Goal: Task Accomplishment & Management: Use online tool/utility

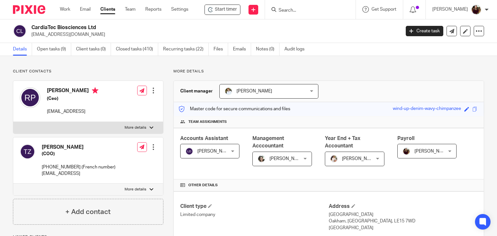
click at [301, 12] on input "Search" at bounding box center [307, 11] width 58 height 6
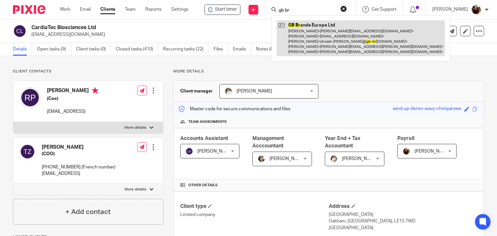
type input "gb br"
click at [308, 38] on link at bounding box center [361, 38] width 168 height 36
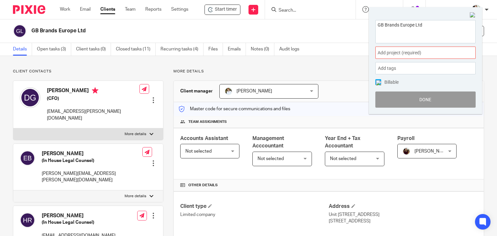
click at [411, 51] on span "Add project (required) :" at bounding box center [417, 52] width 81 height 7
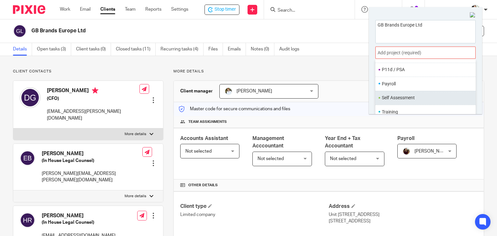
scroll to position [242, 0]
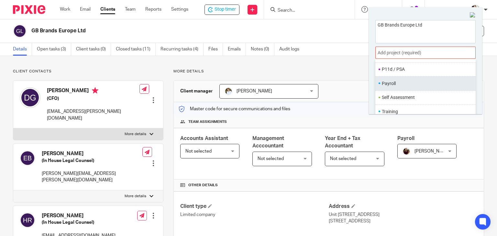
click at [406, 86] on li "Payroll" at bounding box center [424, 83] width 84 height 7
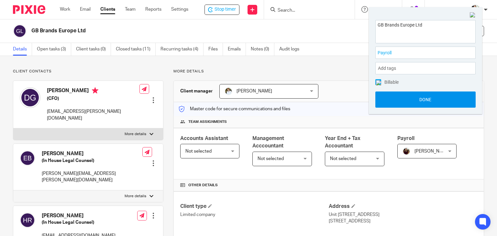
click at [424, 99] on button "Done" at bounding box center [425, 100] width 100 height 16
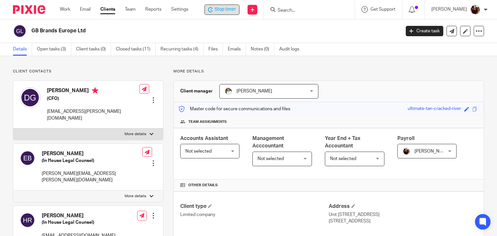
click at [233, 11] on span "Stop timer" at bounding box center [224, 9] width 21 height 7
click at [297, 14] on div at bounding box center [310, 9] width 91 height 19
click at [297, 11] on input "Search" at bounding box center [307, 11] width 58 height 6
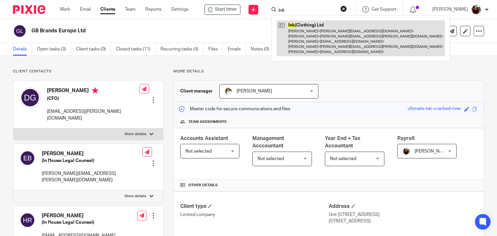
type input "ink"
click at [304, 29] on link at bounding box center [361, 38] width 168 height 36
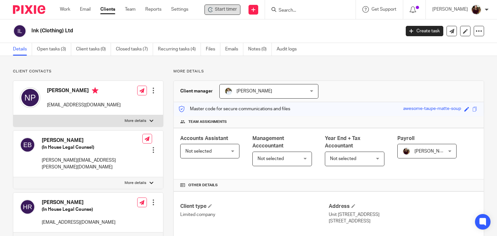
click at [222, 11] on span "Start timer" at bounding box center [226, 9] width 22 height 7
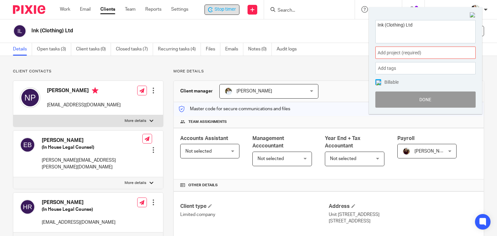
click at [413, 50] on span "Add project (required) :" at bounding box center [417, 52] width 81 height 7
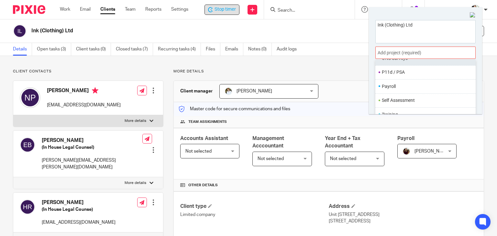
scroll to position [242, 0]
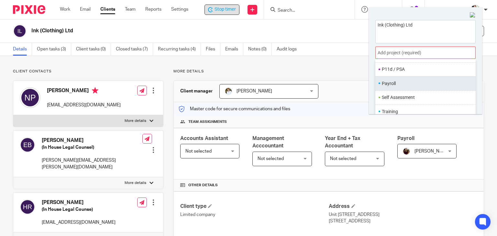
click at [397, 83] on li "Payroll" at bounding box center [424, 83] width 84 height 7
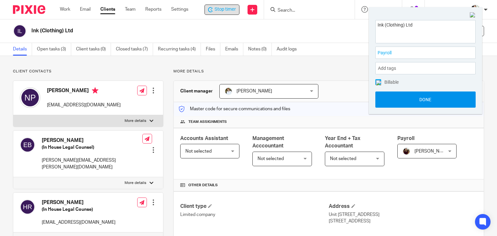
click at [409, 96] on button "Done" at bounding box center [425, 100] width 100 height 16
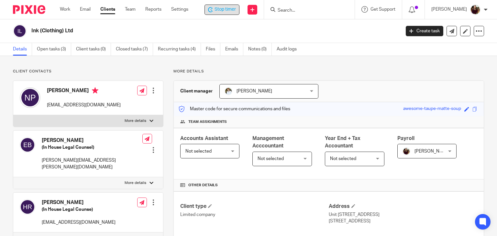
click at [227, 7] on span "Stop timer" at bounding box center [224, 9] width 21 height 7
